Goal: Information Seeking & Learning: Learn about a topic

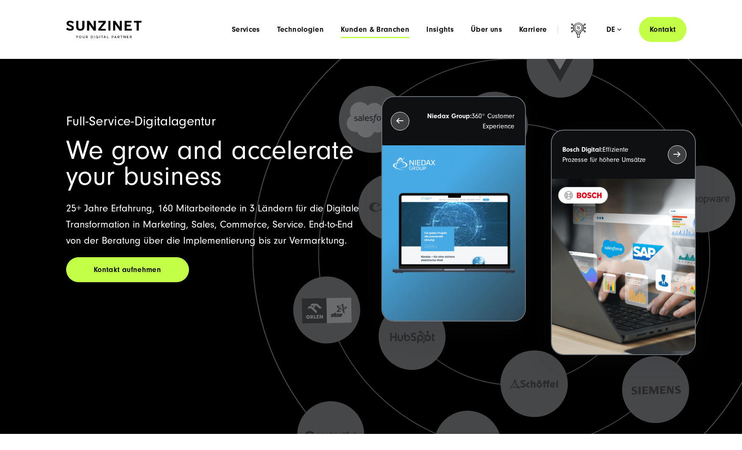
click at [387, 28] on span "Kunden & Branchen" at bounding box center [375, 29] width 69 height 8
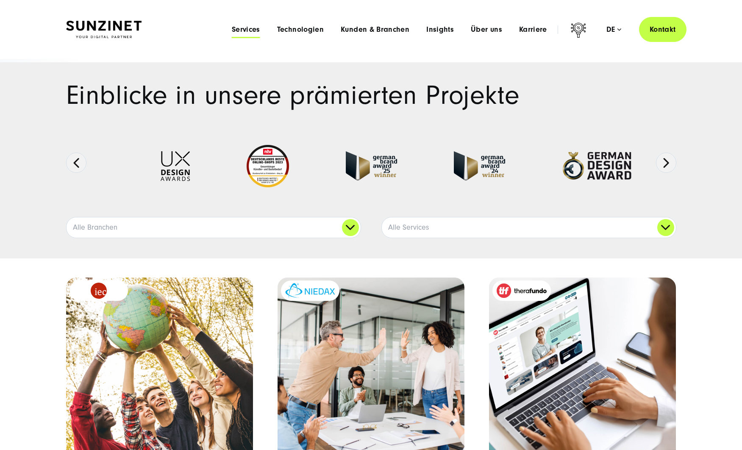
click at [247, 29] on span "Services" at bounding box center [246, 29] width 28 height 8
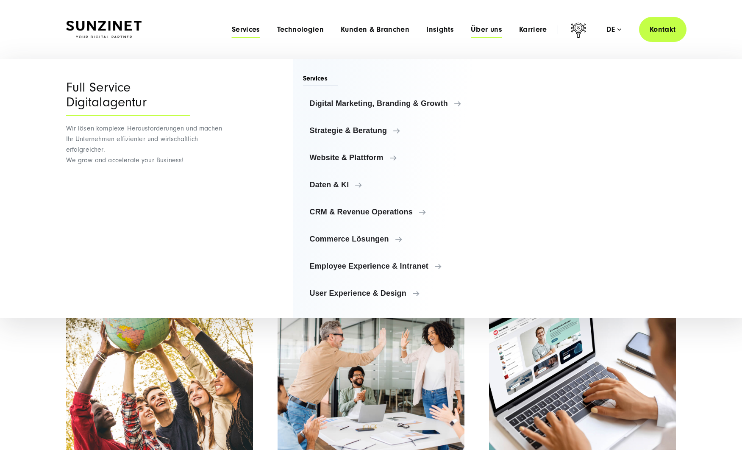
click at [484, 31] on span "Über uns" at bounding box center [486, 29] width 31 height 8
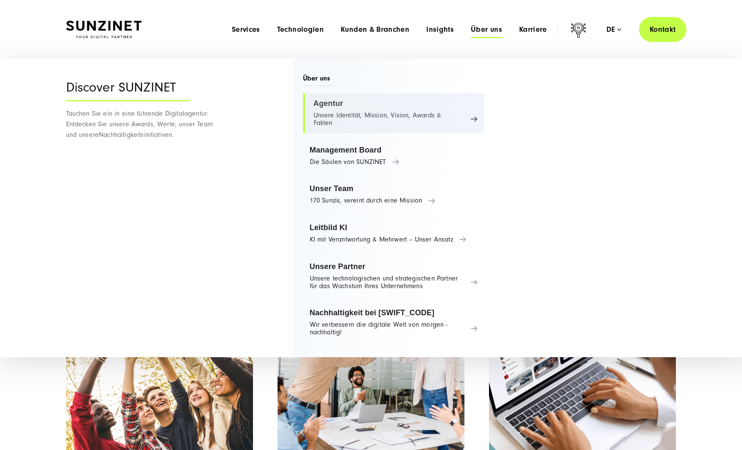
click at [344, 113] on link "Agentur Unsere Identität, Mission, Vision, Awards & Fakten" at bounding box center [394, 113] width 182 height 40
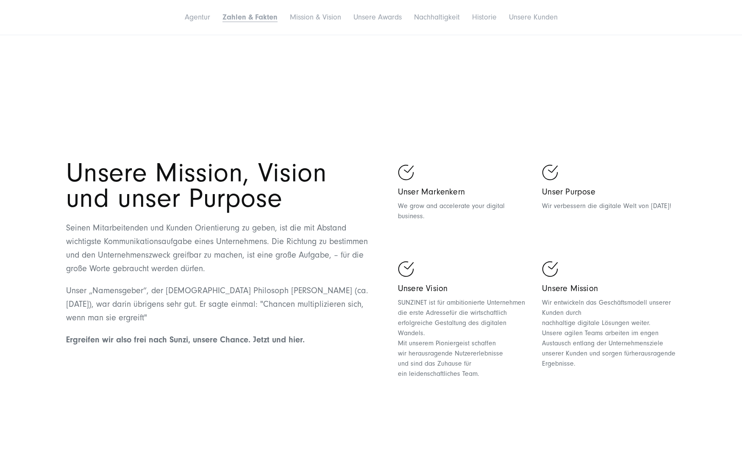
scroll to position [1941, 0]
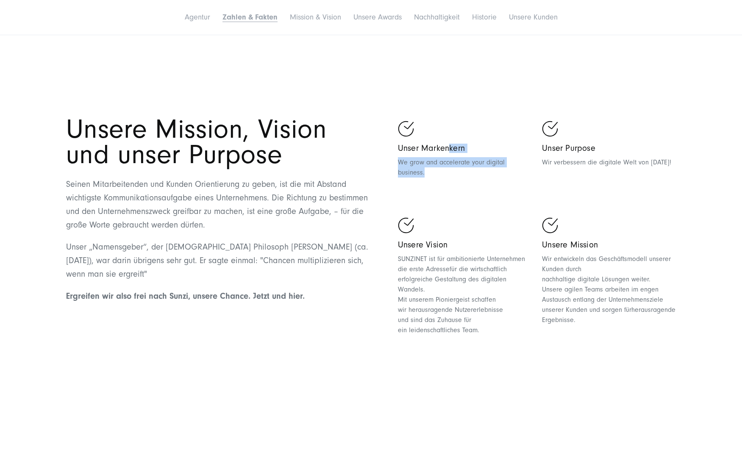
drag, startPoint x: 451, startPoint y: 124, endPoint x: 268, endPoint y: 161, distance: 186.3
click at [523, 161] on ul "Unser Markenkern We grow and accelerate your digital business. Unser Purpose Wi…" at bounding box center [537, 232] width 278 height 222
drag, startPoint x: 459, startPoint y: 111, endPoint x: 396, endPoint y: 190, distance: 101.3
click at [459, 121] on div at bounding box center [465, 131] width 134 height 21
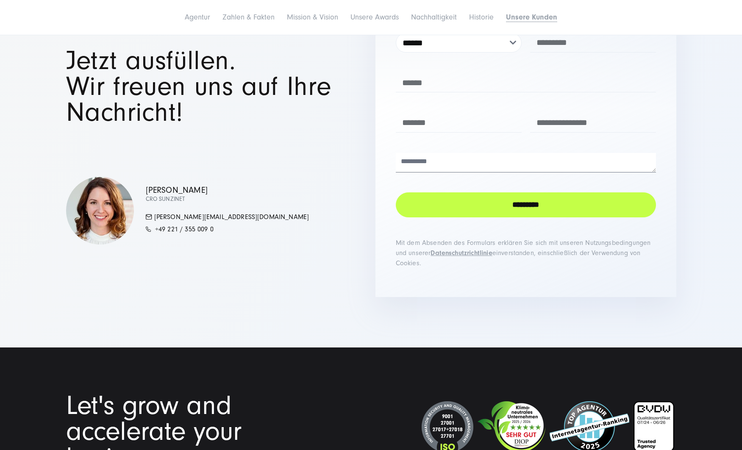
scroll to position [6560, 0]
